Goal: Task Accomplishment & Management: Manage account settings

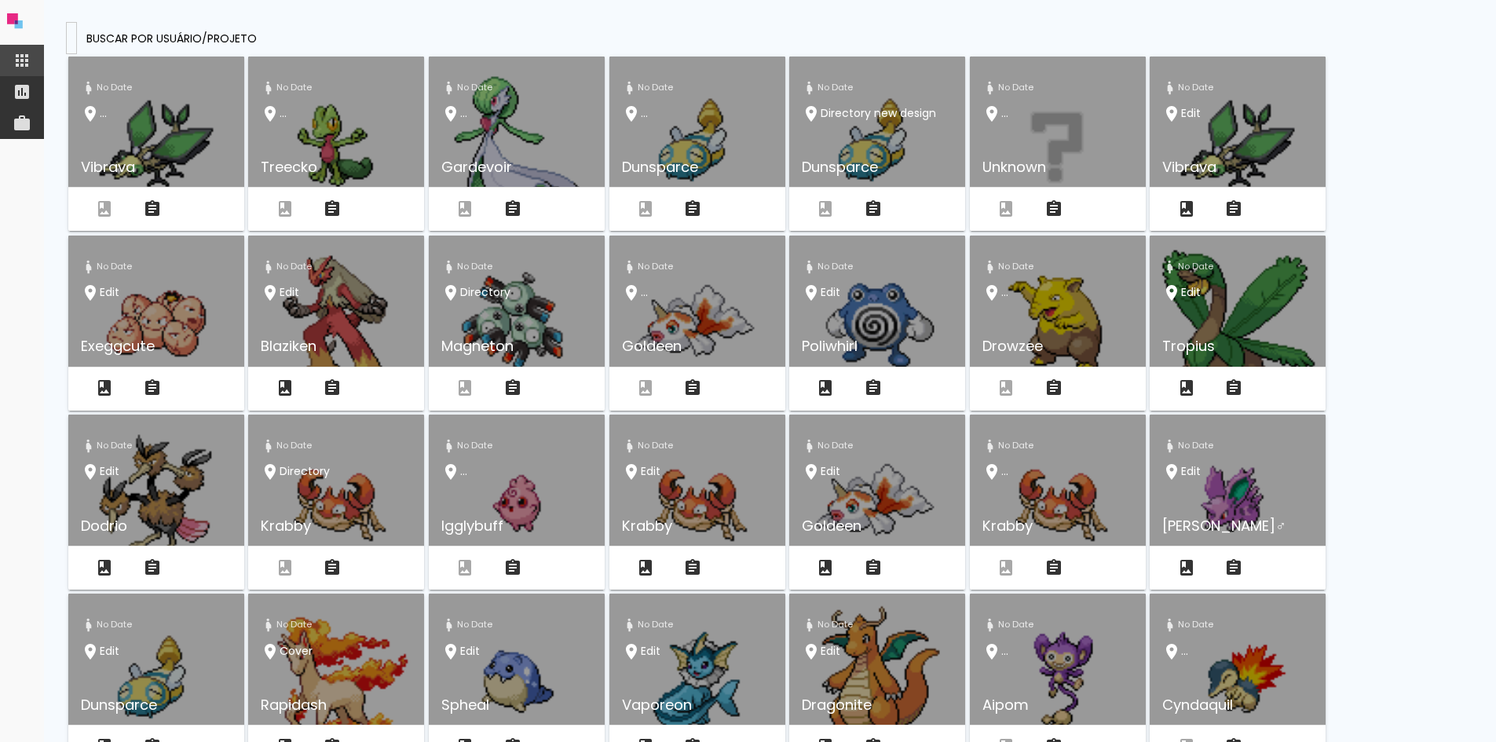
click at [71, 30] on input at bounding box center [71, 37] width 0 height 16
click at [71, 42] on input at bounding box center [71, 37] width 0 height 16
click at [71, 31] on input at bounding box center [71, 37] width 0 height 16
paste input "[EMAIL_ADDRESS][DOMAIN_NAME]"
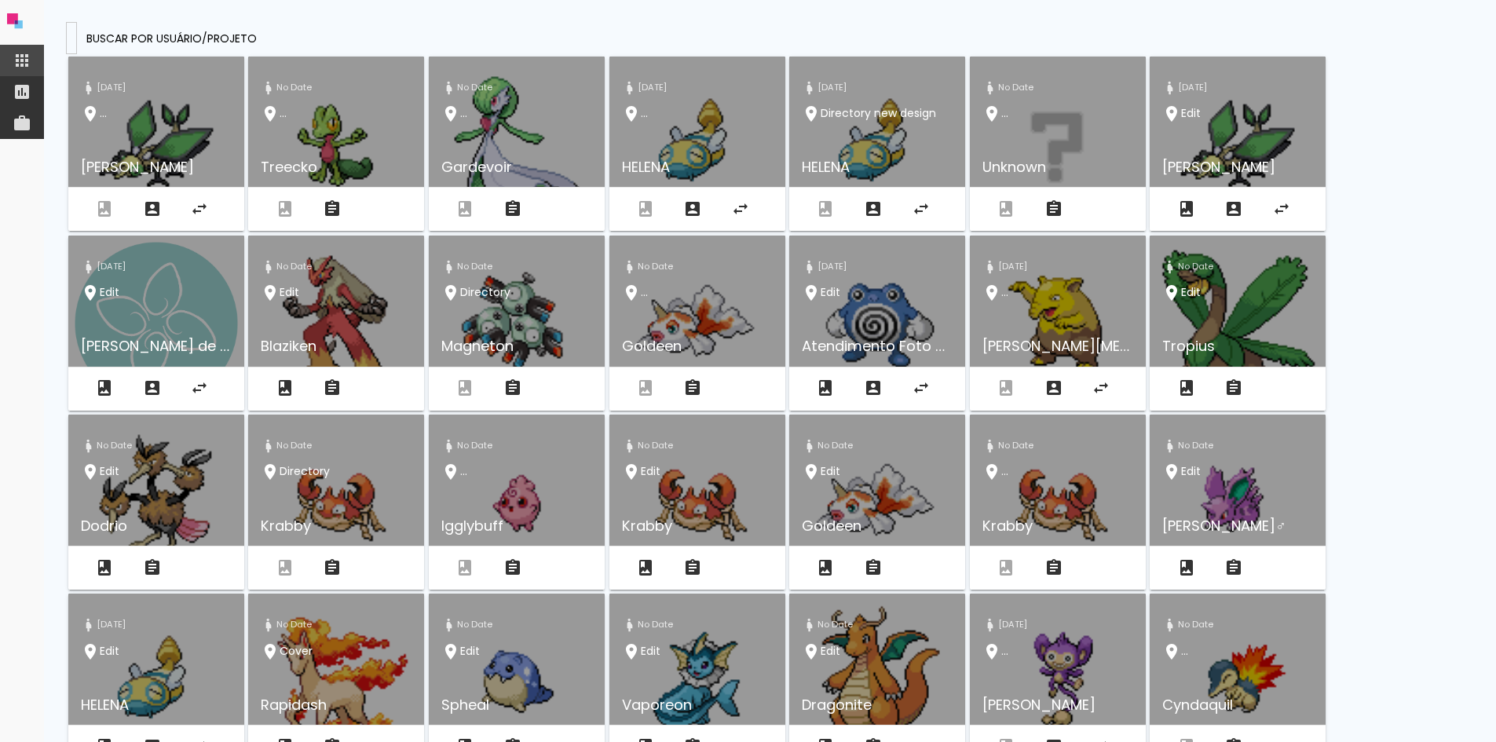
type input "[EMAIL_ADDRESS][DOMAIN_NAME]"
type paper-input "[EMAIL_ADDRESS][DOMAIN_NAME]"
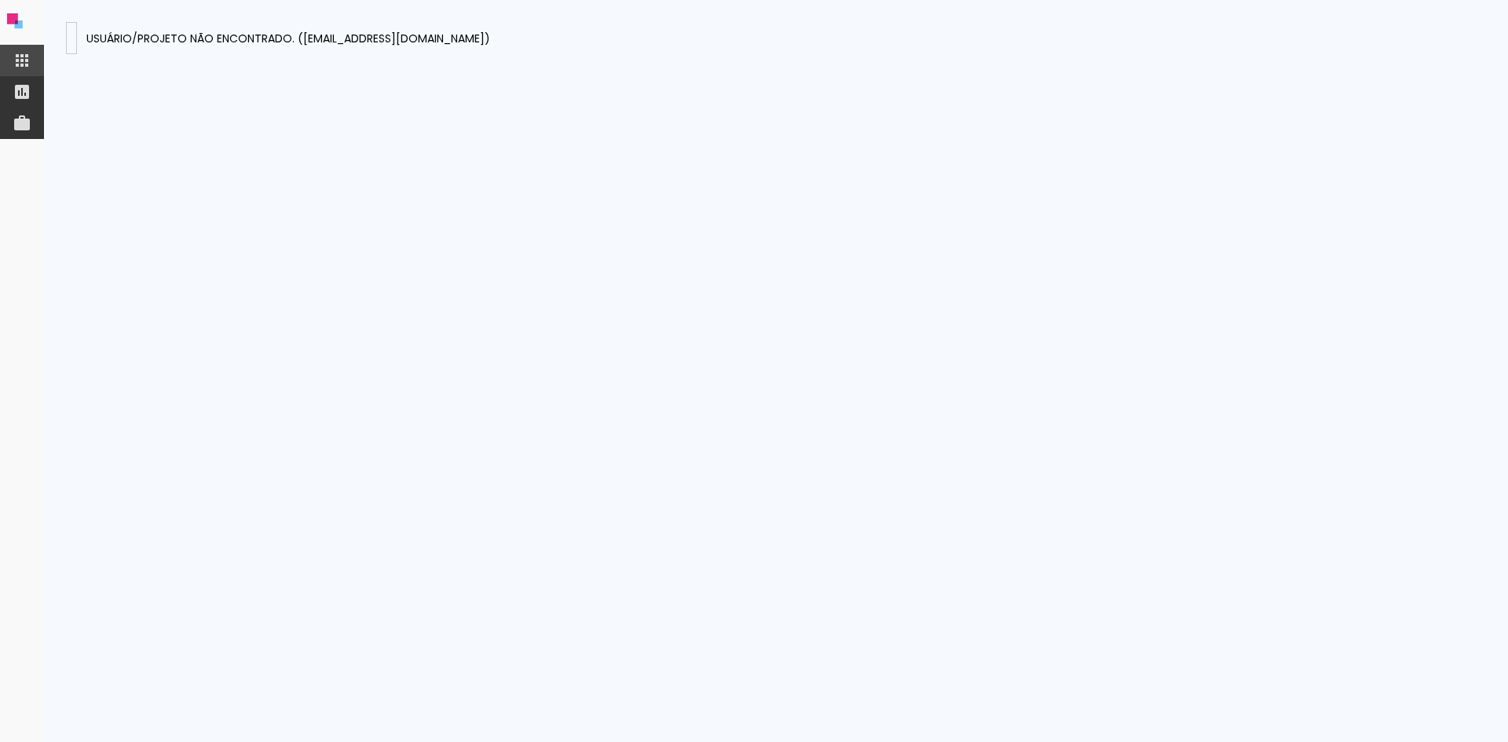
click at [1469, 609] on presences-panel at bounding box center [776, 371] width 1464 height 742
click at [71, 31] on input "[EMAIL_ADDRESS][DOMAIN_NAME]" at bounding box center [71, 37] width 0 height 16
click at [71, 36] on input "[EMAIL_ADDRESS][DOMAIN_NAME]" at bounding box center [71, 37] width 0 height 16
paste input "heldabastos@hot"
type input "[EMAIL_ADDRESS][DOMAIN_NAME]"
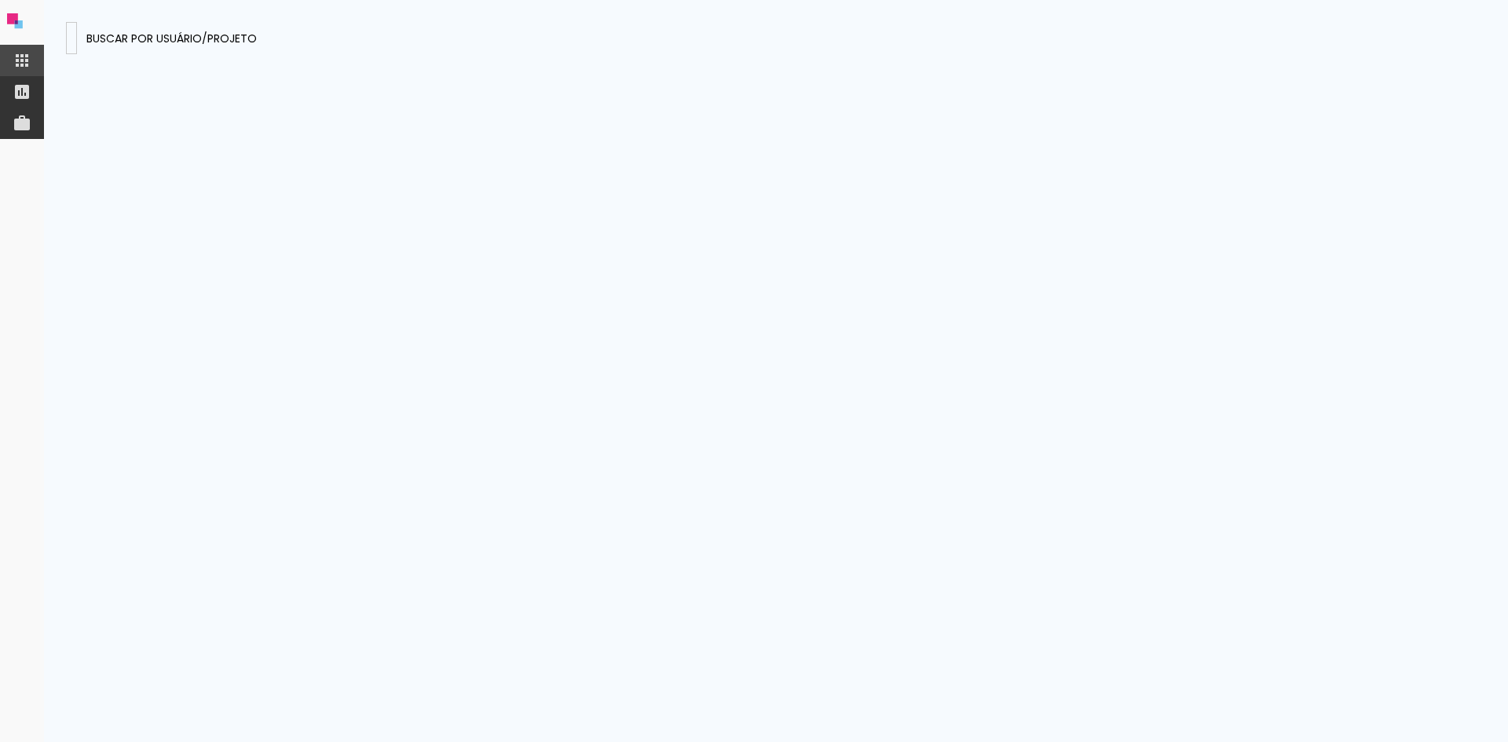
type paper-input "[EMAIL_ADDRESS][DOMAIN_NAME]"
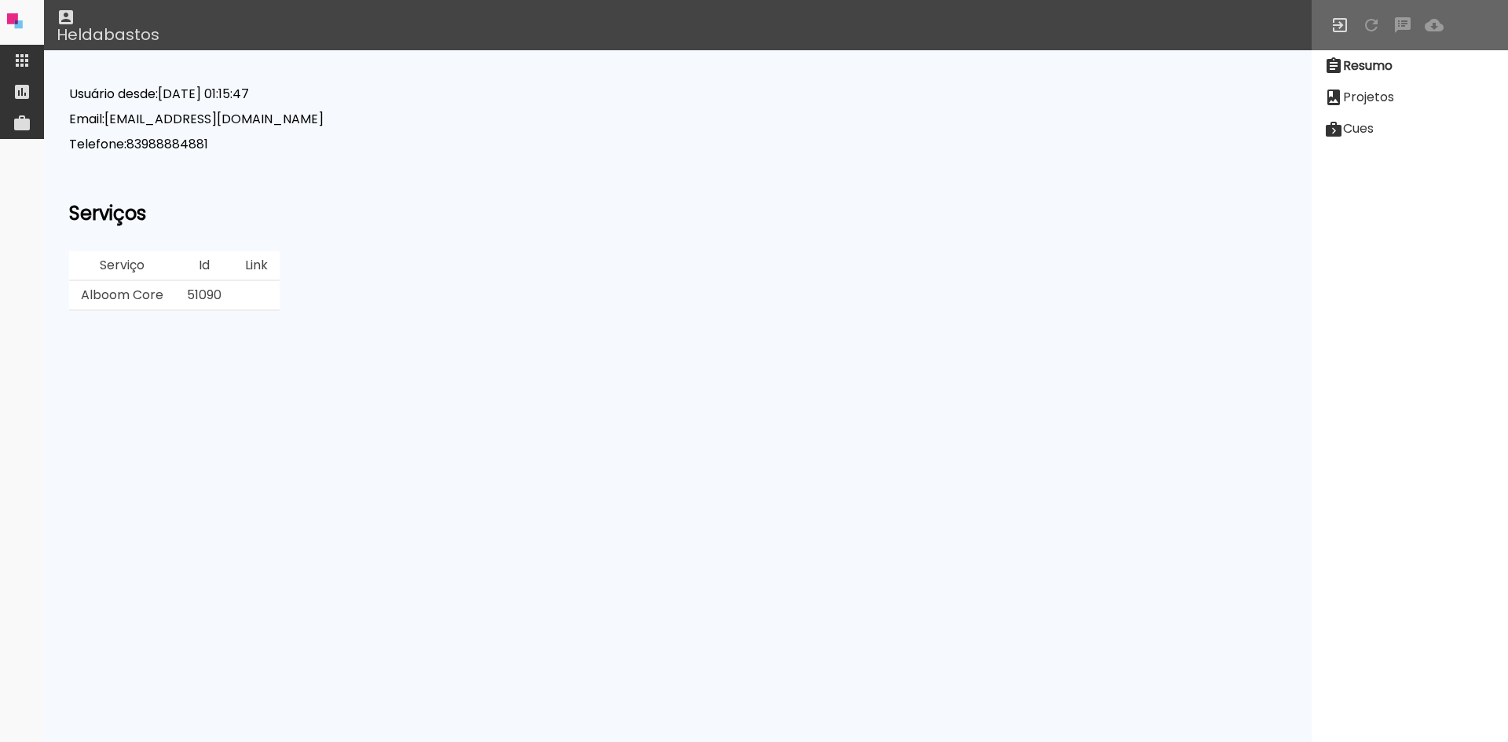
drag, startPoint x: 1395, startPoint y: 88, endPoint x: 1375, endPoint y: 113, distance: 31.9
click at [0, 0] on slot "Projetos" at bounding box center [0, 0] width 0 height 0
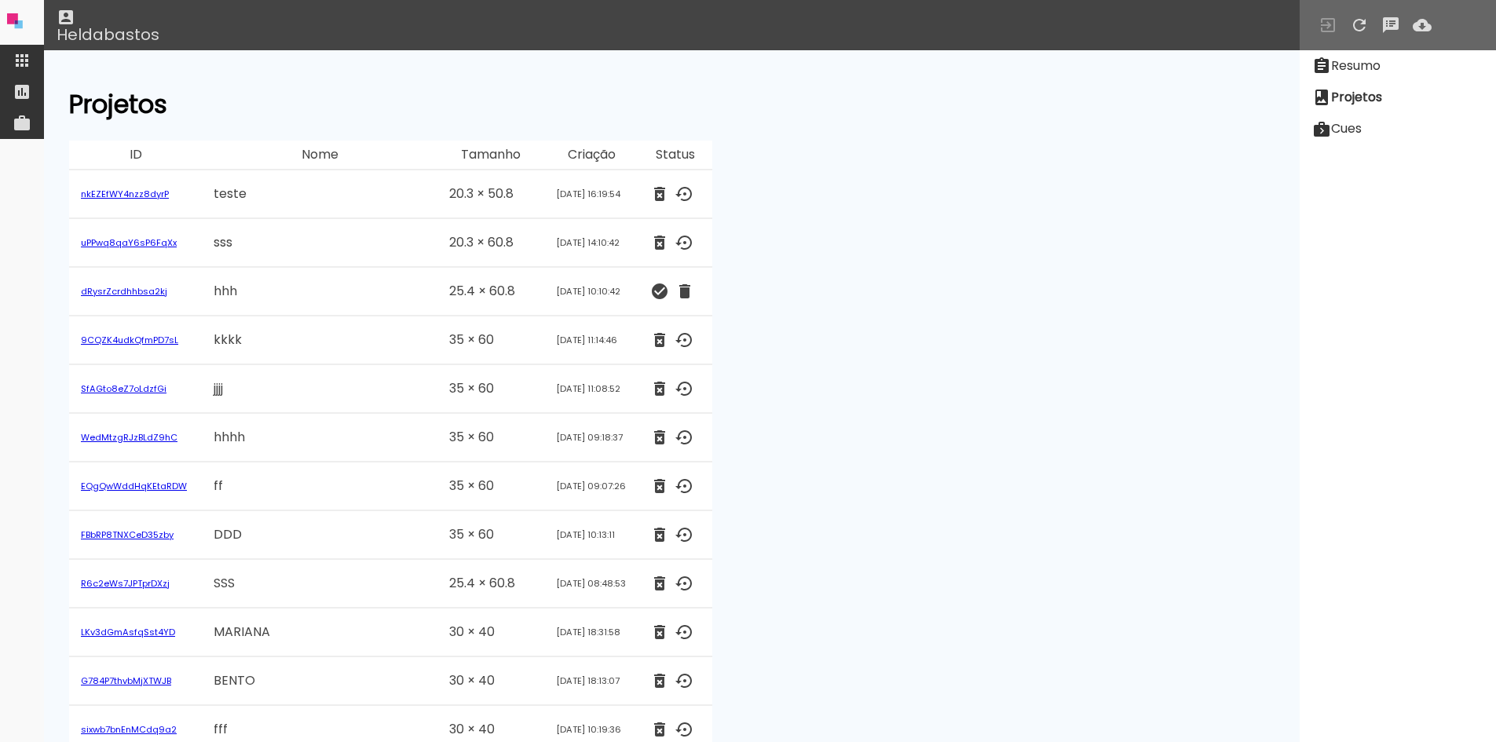
click at [10, 57] on paper-item at bounding box center [22, 60] width 44 height 31
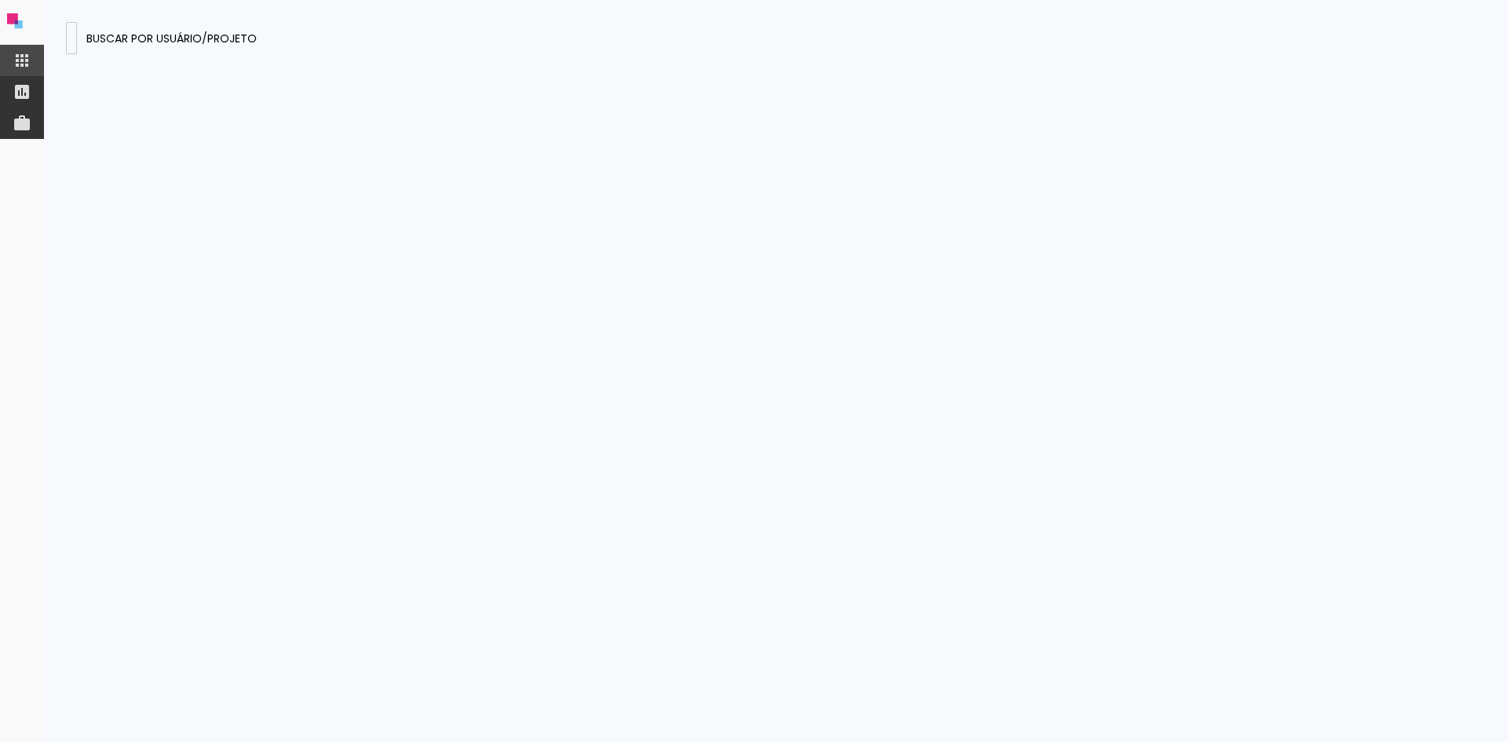
click at [71, 38] on input "[EMAIL_ADDRESS][DOMAIN_NAME]" at bounding box center [71, 37] width 0 height 16
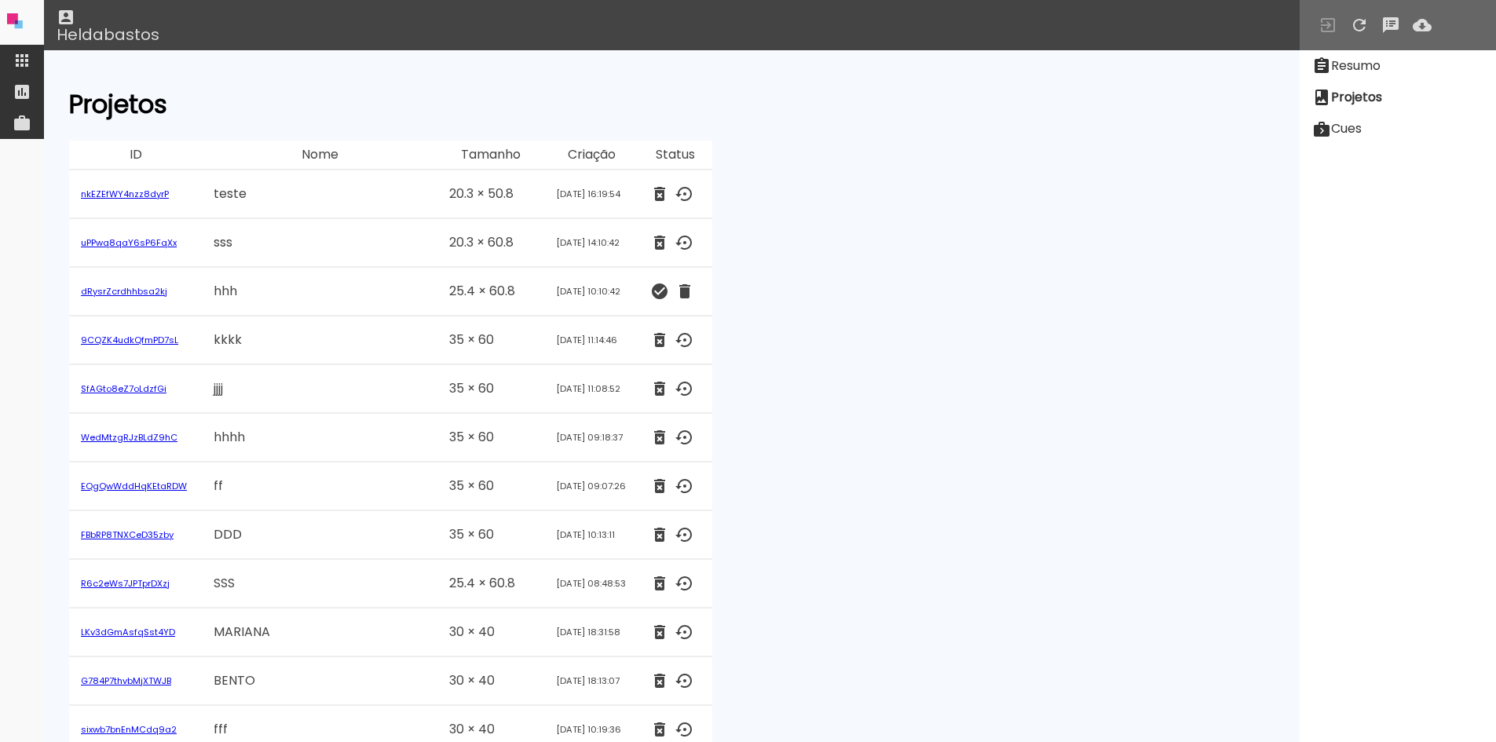
click at [1322, 68] on iron-icon at bounding box center [1321, 66] width 19 height 19
